Goal: Information Seeking & Learning: Learn about a topic

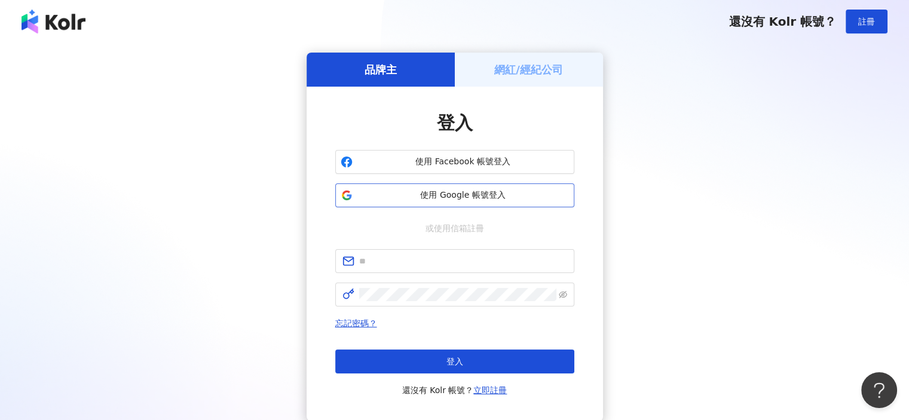
click at [441, 193] on span "使用 Google 帳號登入" at bounding box center [462, 195] width 211 height 12
click at [372, 191] on span "使用 Google 帳號登入" at bounding box center [462, 195] width 211 height 12
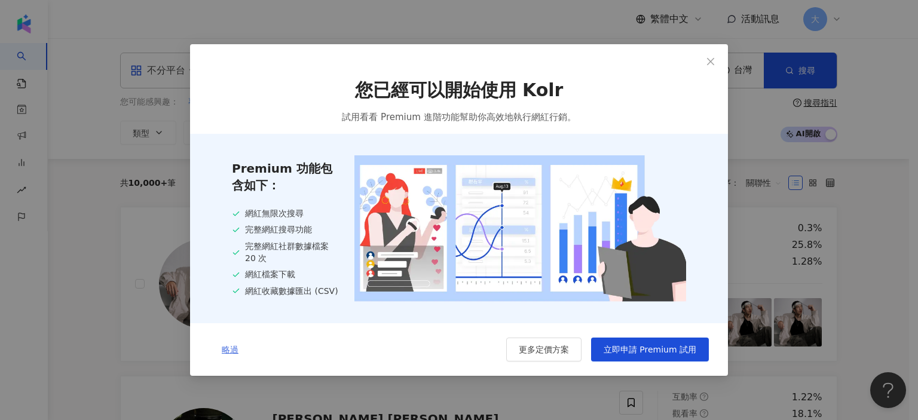
click at [236, 349] on span "略過" at bounding box center [230, 350] width 17 height 10
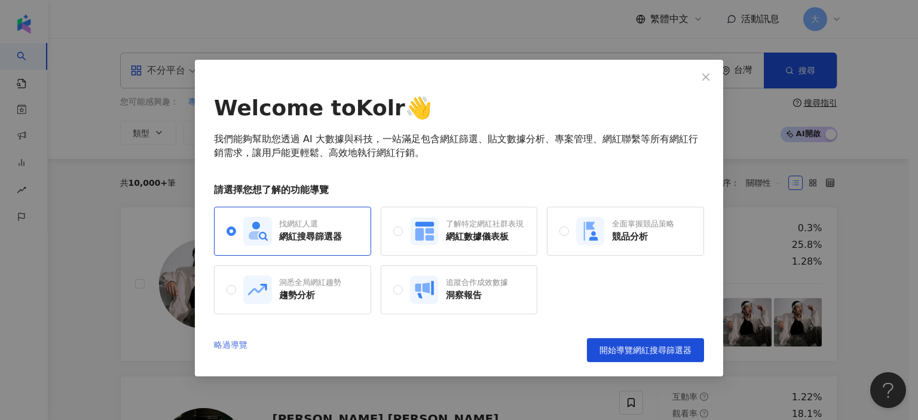
click at [222, 341] on link "略過導覽" at bounding box center [230, 350] width 33 height 24
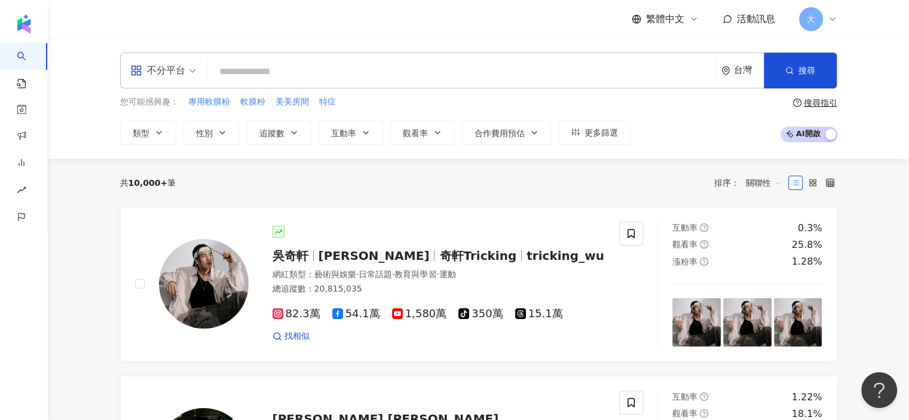
click at [833, 16] on icon at bounding box center [832, 19] width 10 height 10
click at [308, 72] on input "search" at bounding box center [462, 71] width 498 height 23
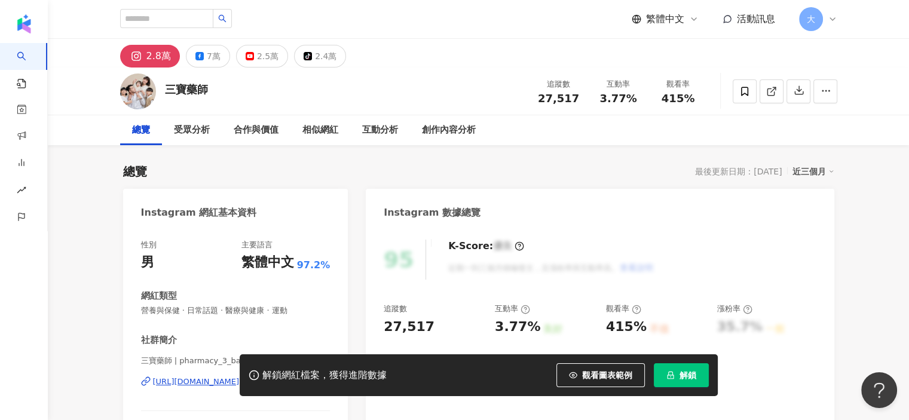
click at [139, 95] on img at bounding box center [138, 91] width 36 height 36
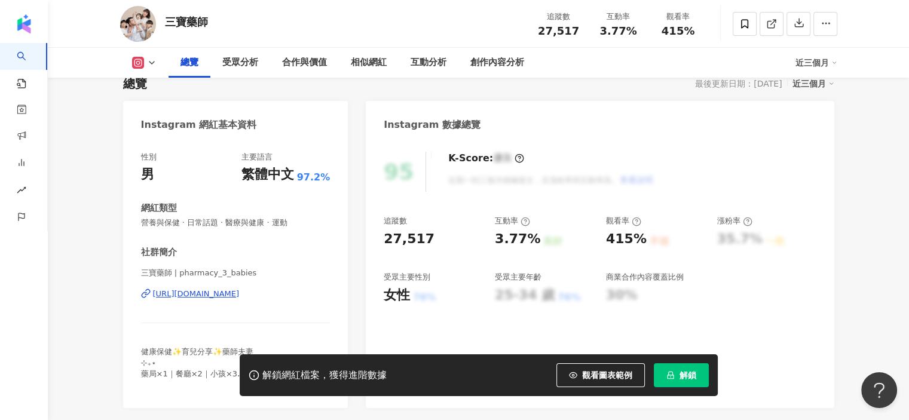
scroll to position [133, 0]
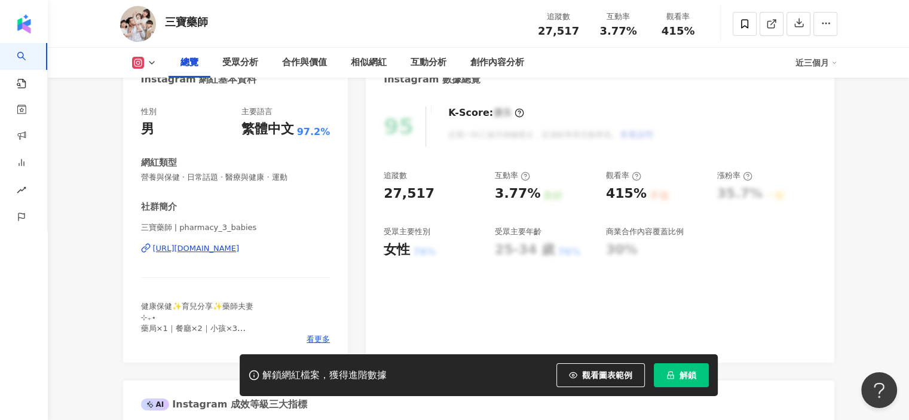
click at [203, 254] on div "三寶藥師 | pharmacy_3_babies [URL][DOMAIN_NAME]" at bounding box center [235, 257] width 189 height 70
click at [210, 250] on div "[URL][DOMAIN_NAME]" at bounding box center [196, 248] width 87 height 11
click at [143, 63] on button at bounding box center [144, 63] width 48 height 12
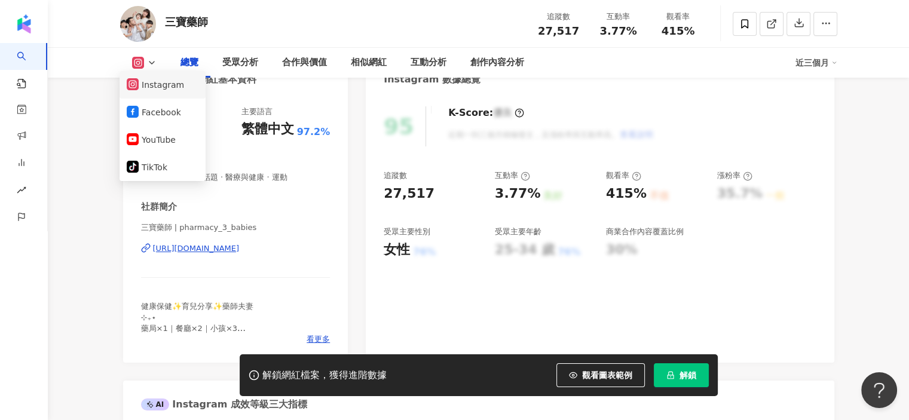
click at [154, 90] on button "Instagram" at bounding box center [163, 84] width 72 height 17
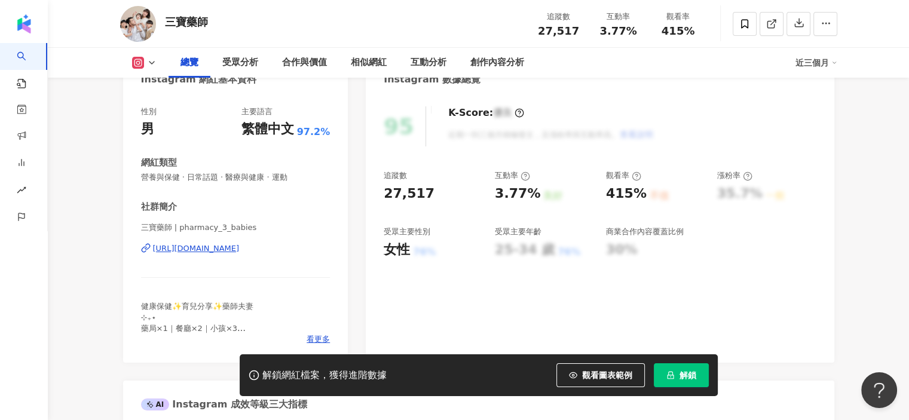
click at [173, 248] on div "[URL][DOMAIN_NAME]" at bounding box center [196, 248] width 87 height 11
